Goal: Share content: Share content

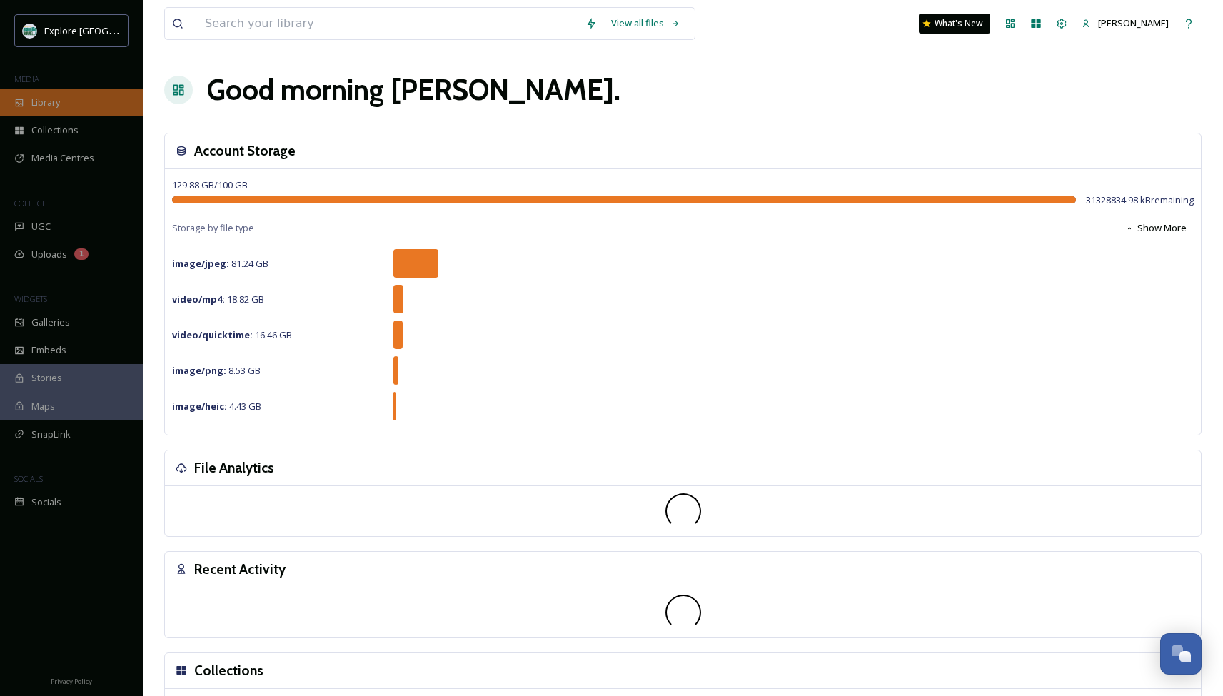
click at [58, 105] on span "Library" at bounding box center [45, 103] width 29 height 14
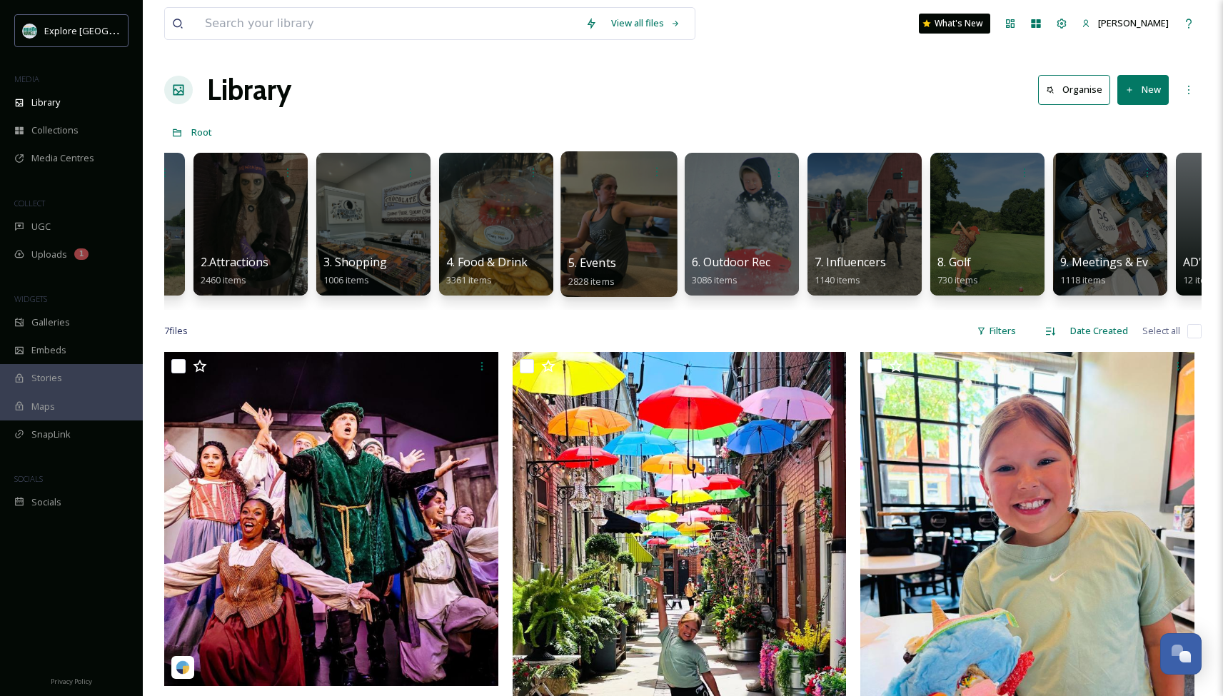
scroll to position [0, 106]
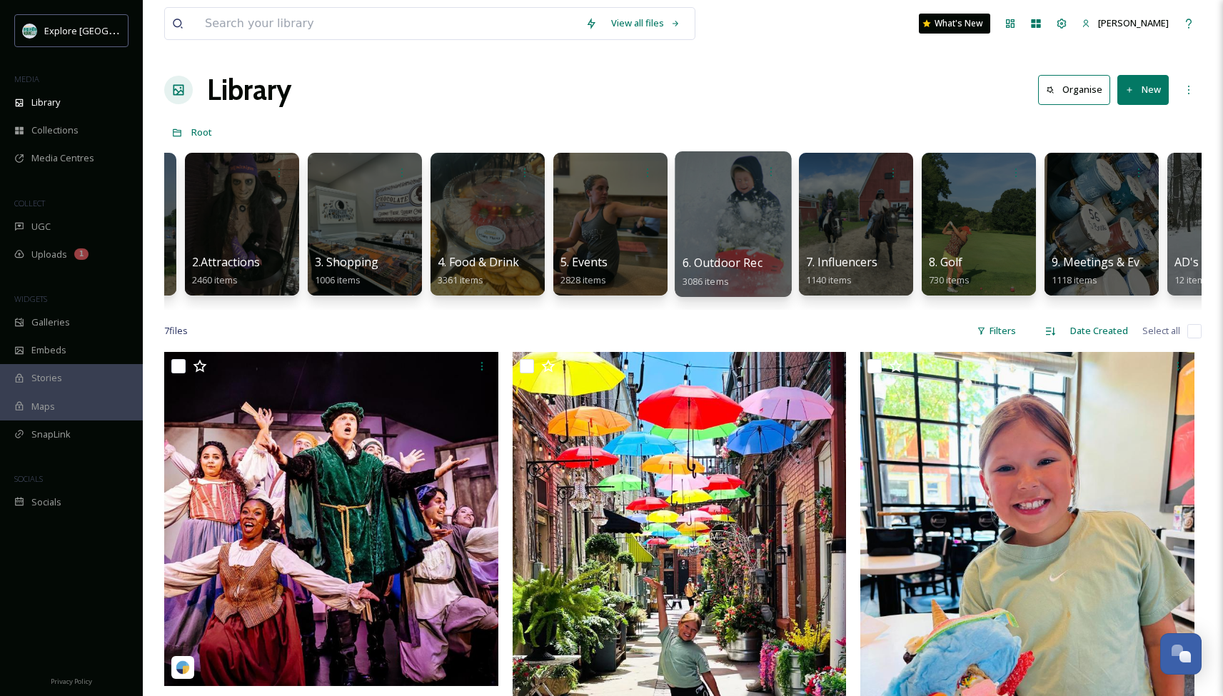
click at [716, 234] on div at bounding box center [733, 224] width 116 height 146
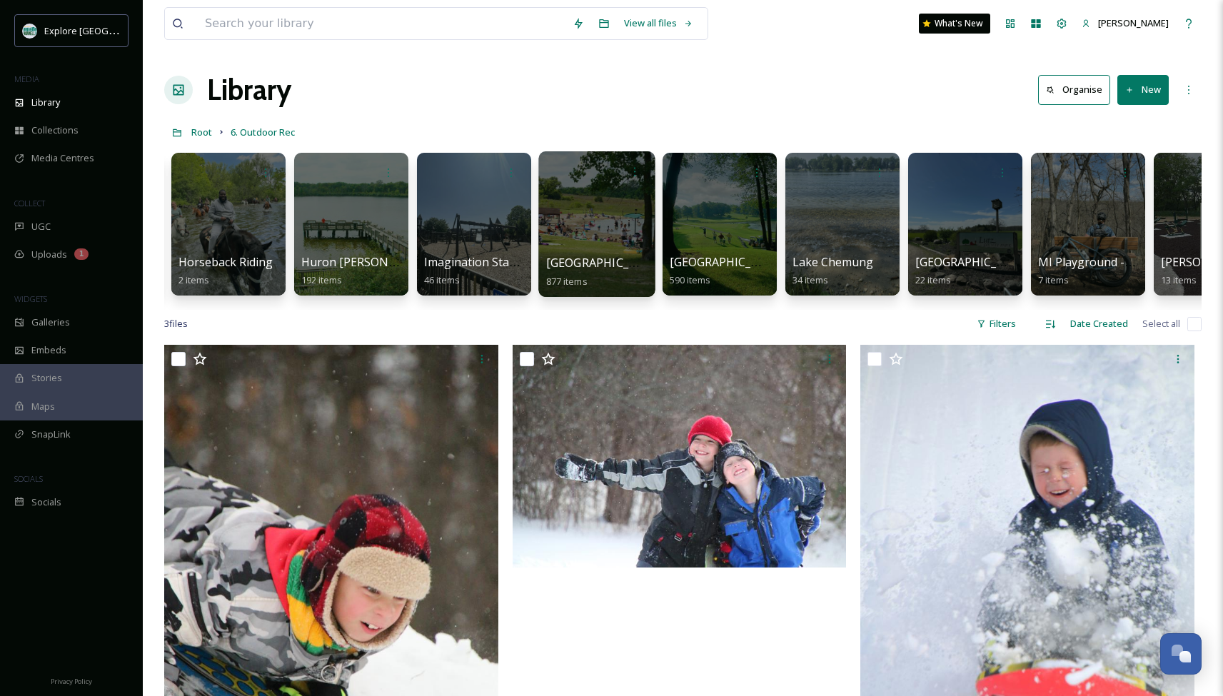
scroll to position [0, 1228]
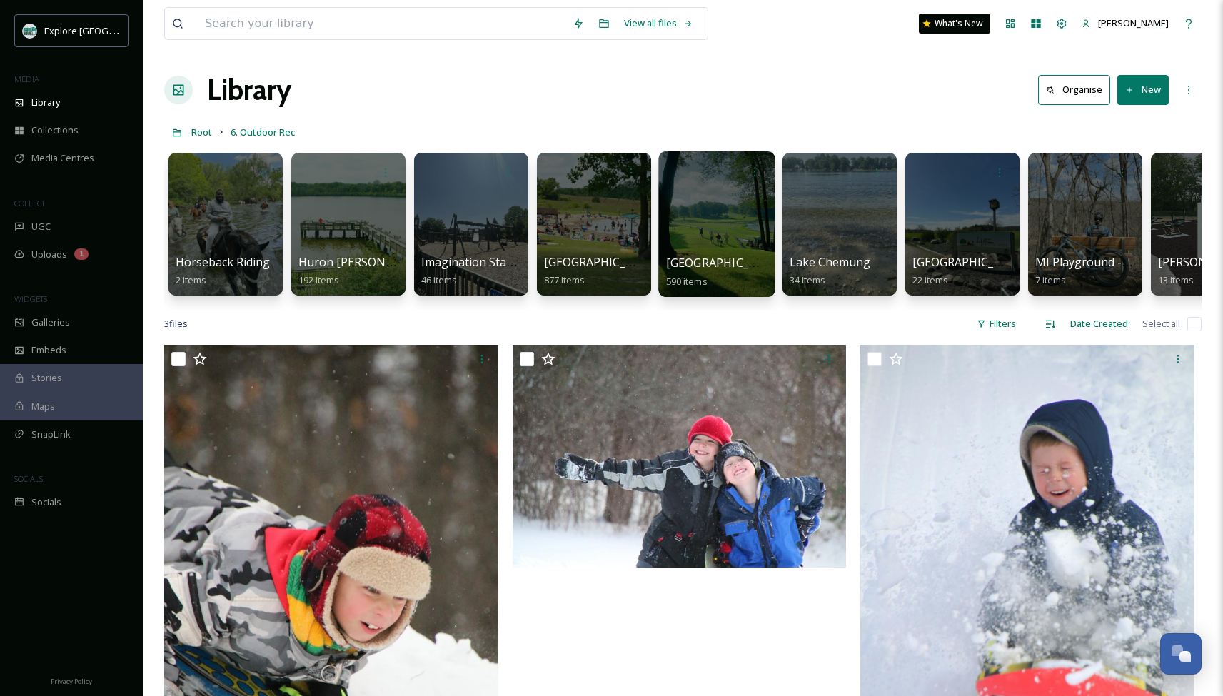
click at [726, 237] on div at bounding box center [716, 224] width 116 height 146
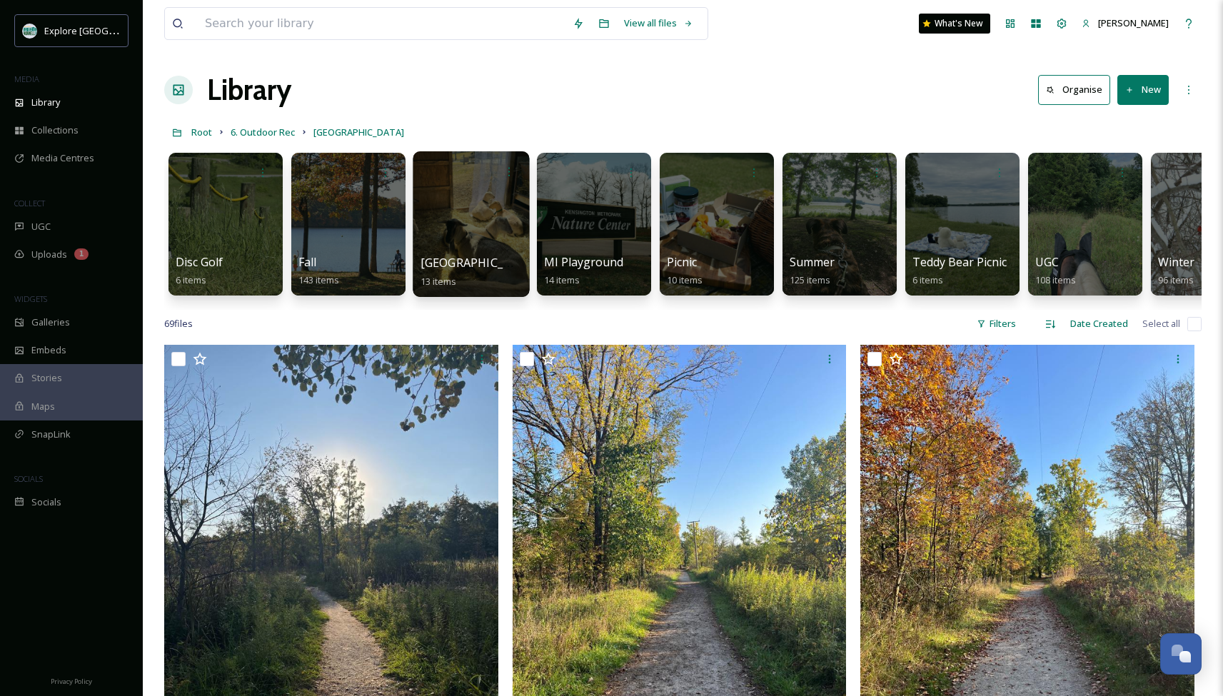
click at [476, 254] on div at bounding box center [471, 224] width 116 height 146
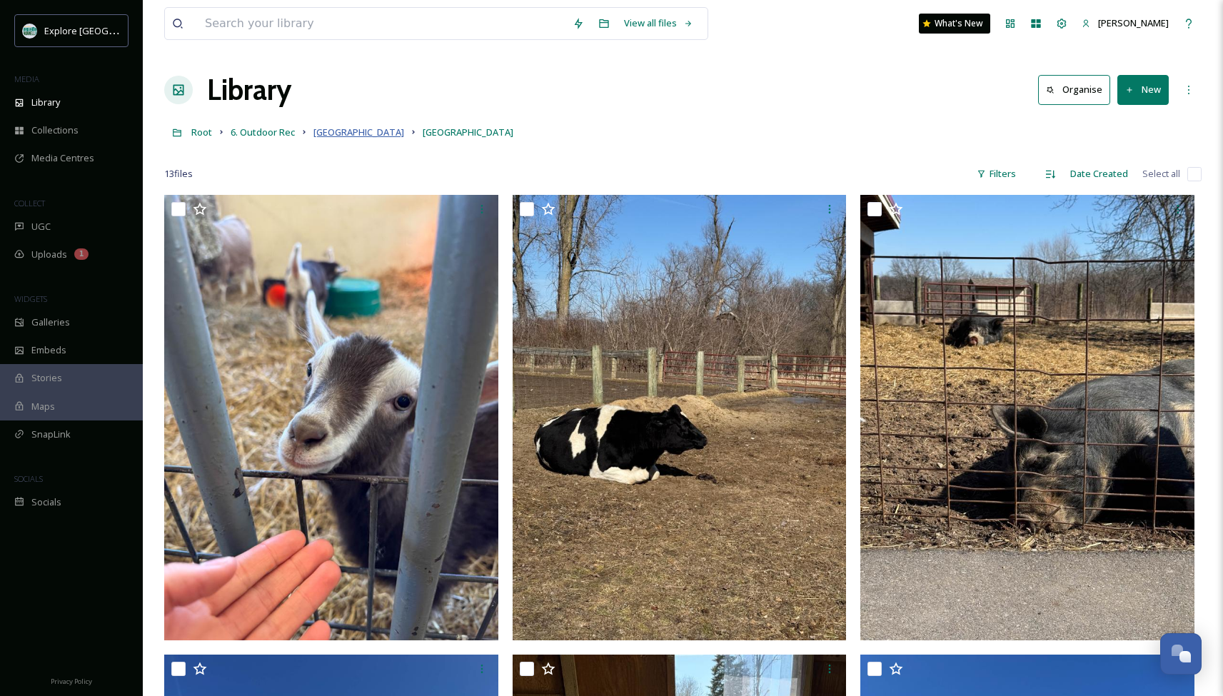
click at [345, 132] on span "[GEOGRAPHIC_DATA]" at bounding box center [358, 132] width 91 height 13
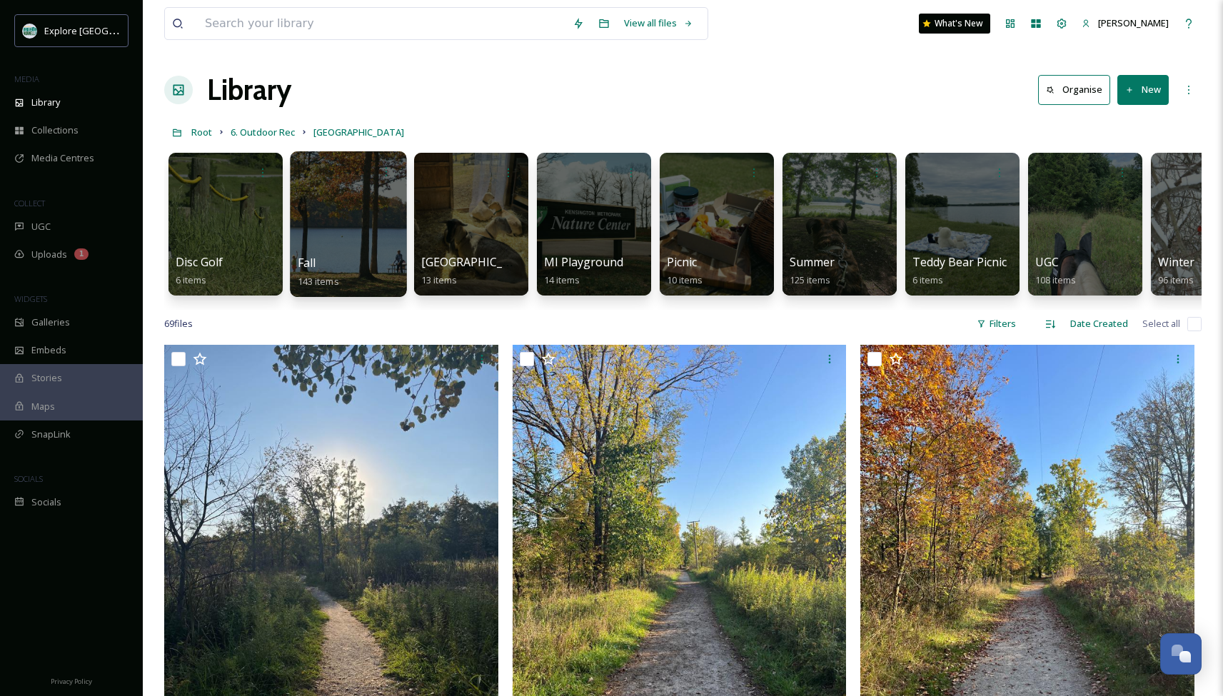
click at [341, 235] on div at bounding box center [348, 224] width 116 height 146
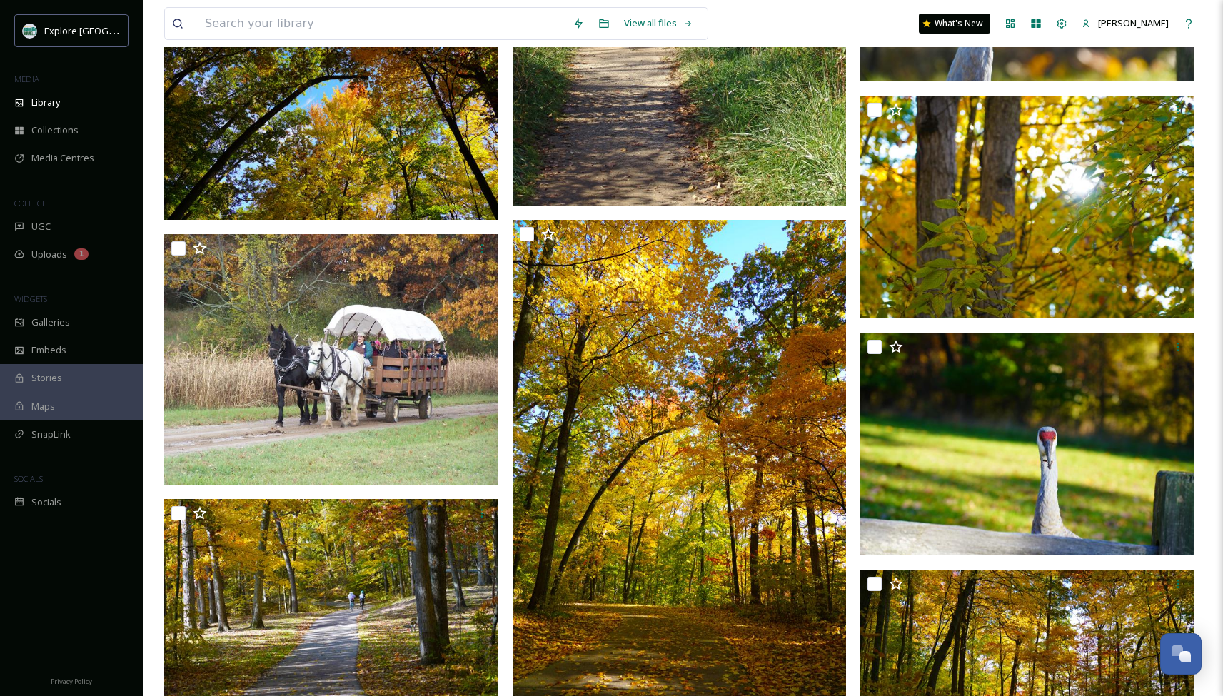
scroll to position [8960, 0]
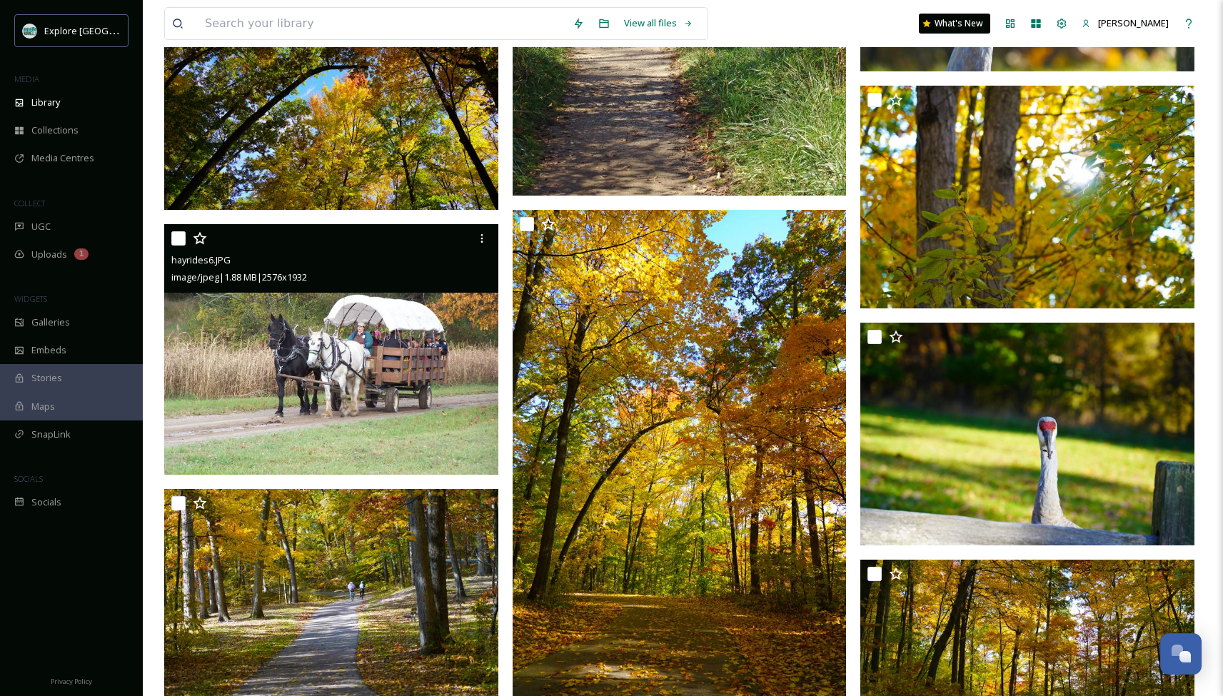
click at [394, 318] on img at bounding box center [331, 349] width 334 height 251
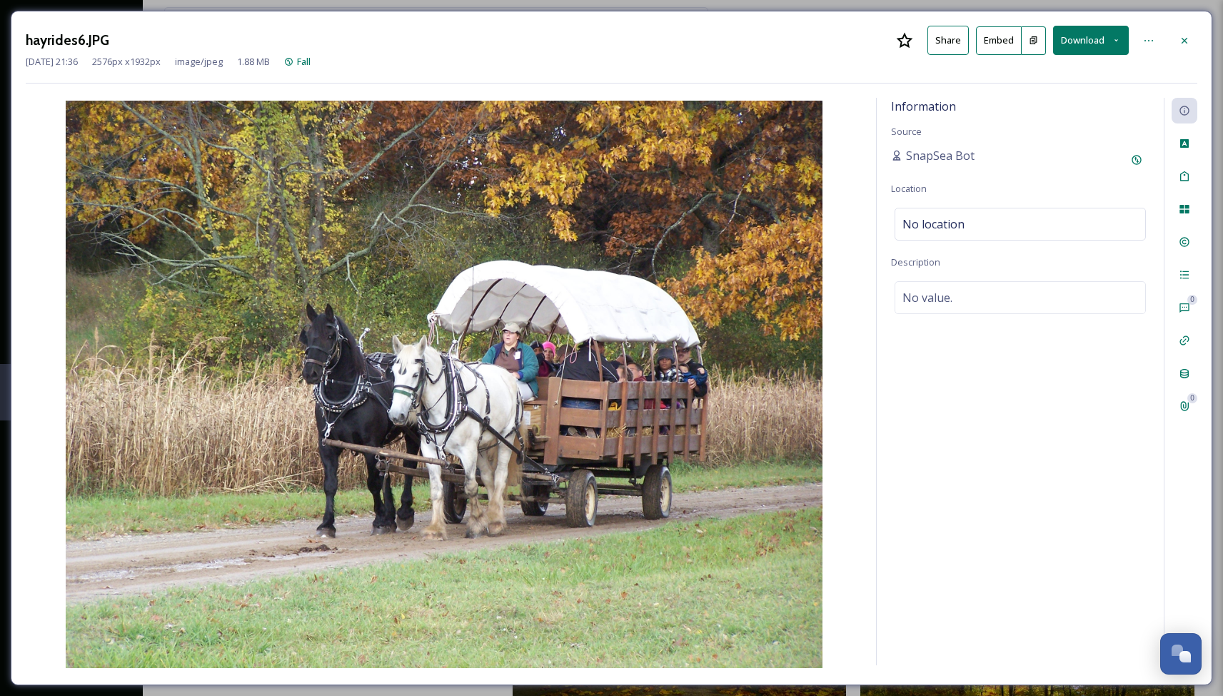
click at [1010, 44] on button "Embed" at bounding box center [999, 40] width 46 height 29
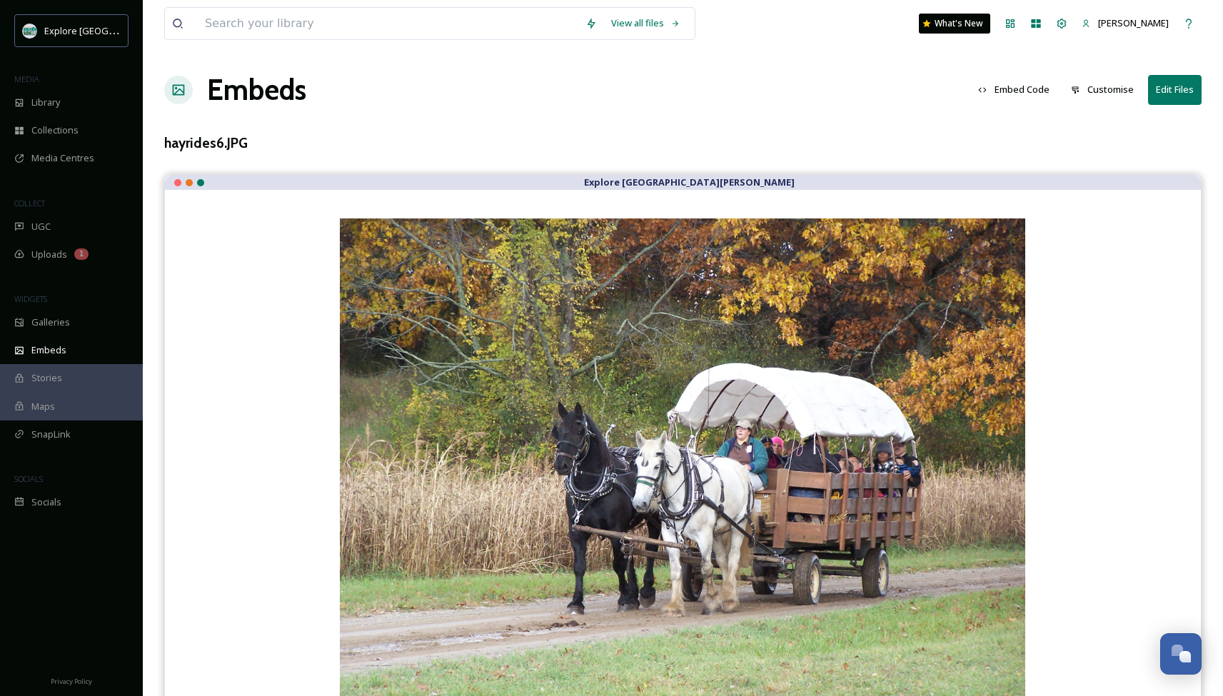
click at [1018, 85] on button "Embed Code" at bounding box center [1014, 90] width 86 height 28
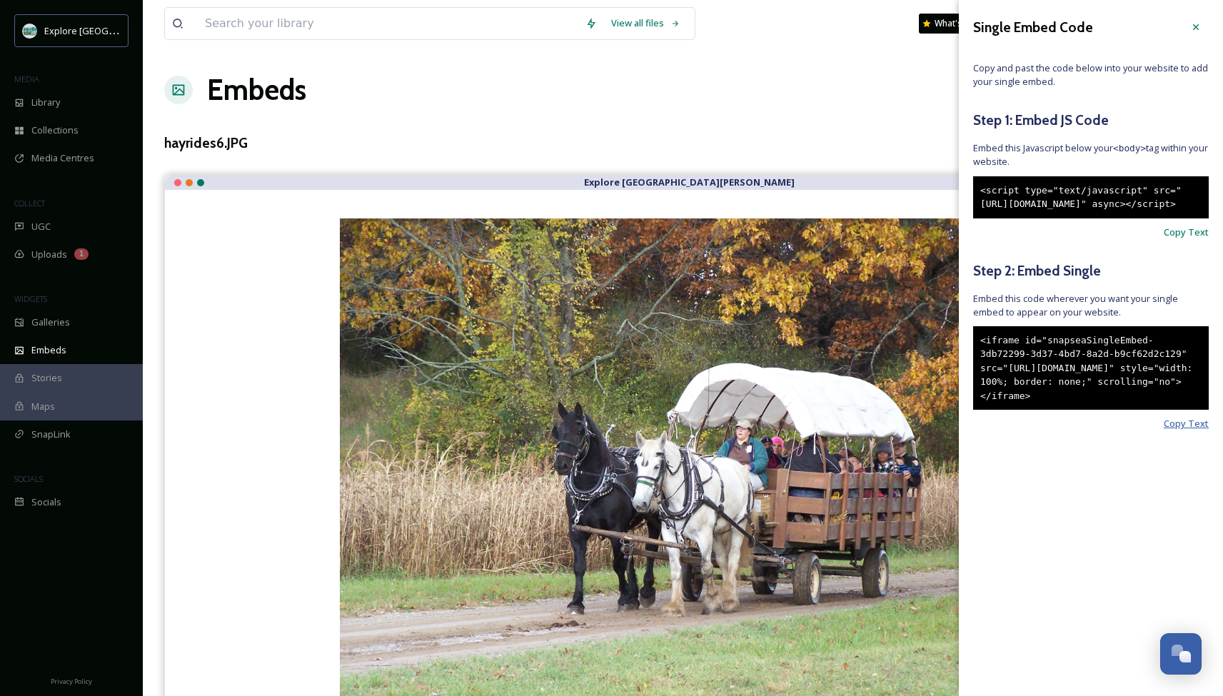
click at [1185, 431] on span "Copy Text" at bounding box center [1186, 424] width 45 height 14
